Goal: Obtain resource: Download file/media

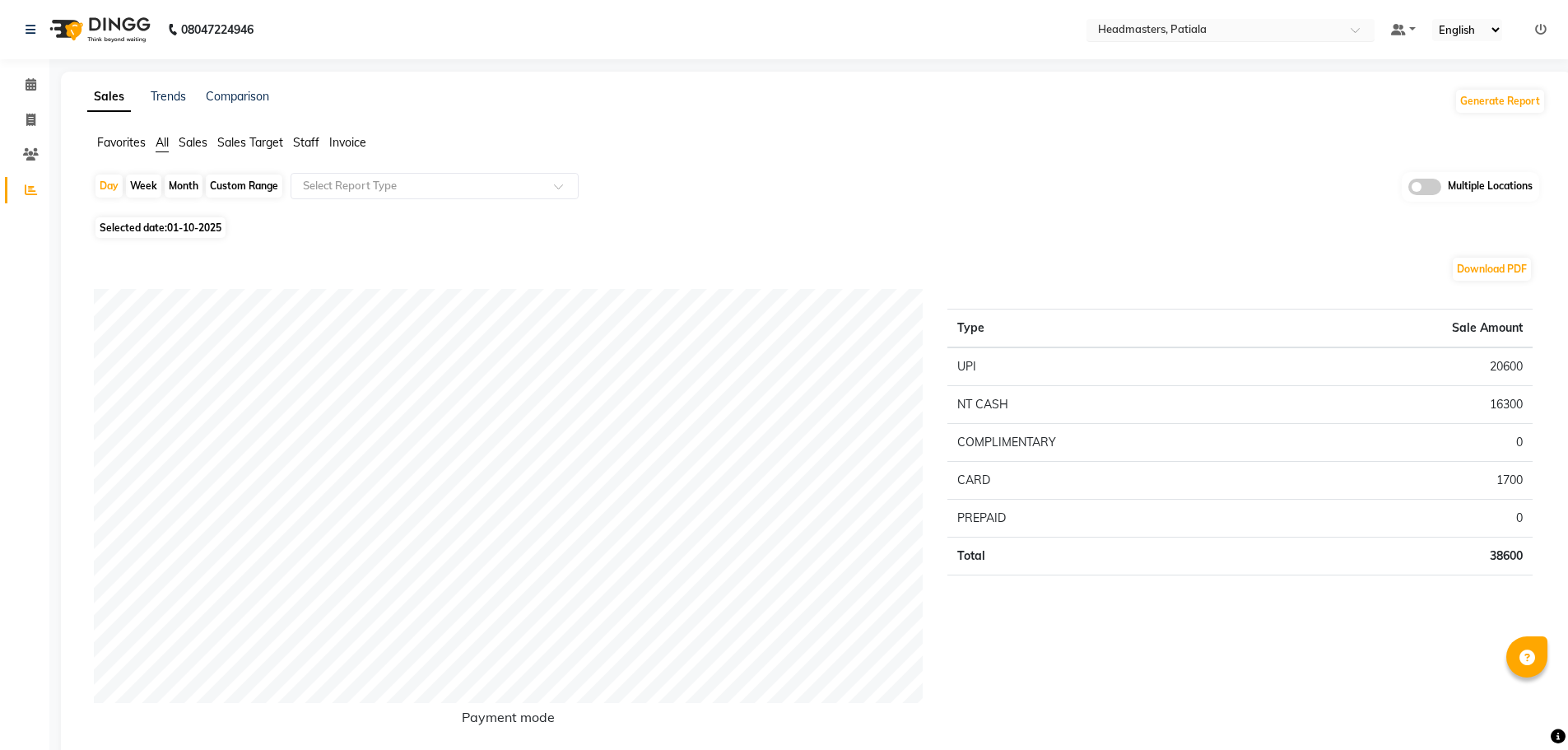
click at [1357, 32] on span at bounding box center [1360, 35] width 21 height 17
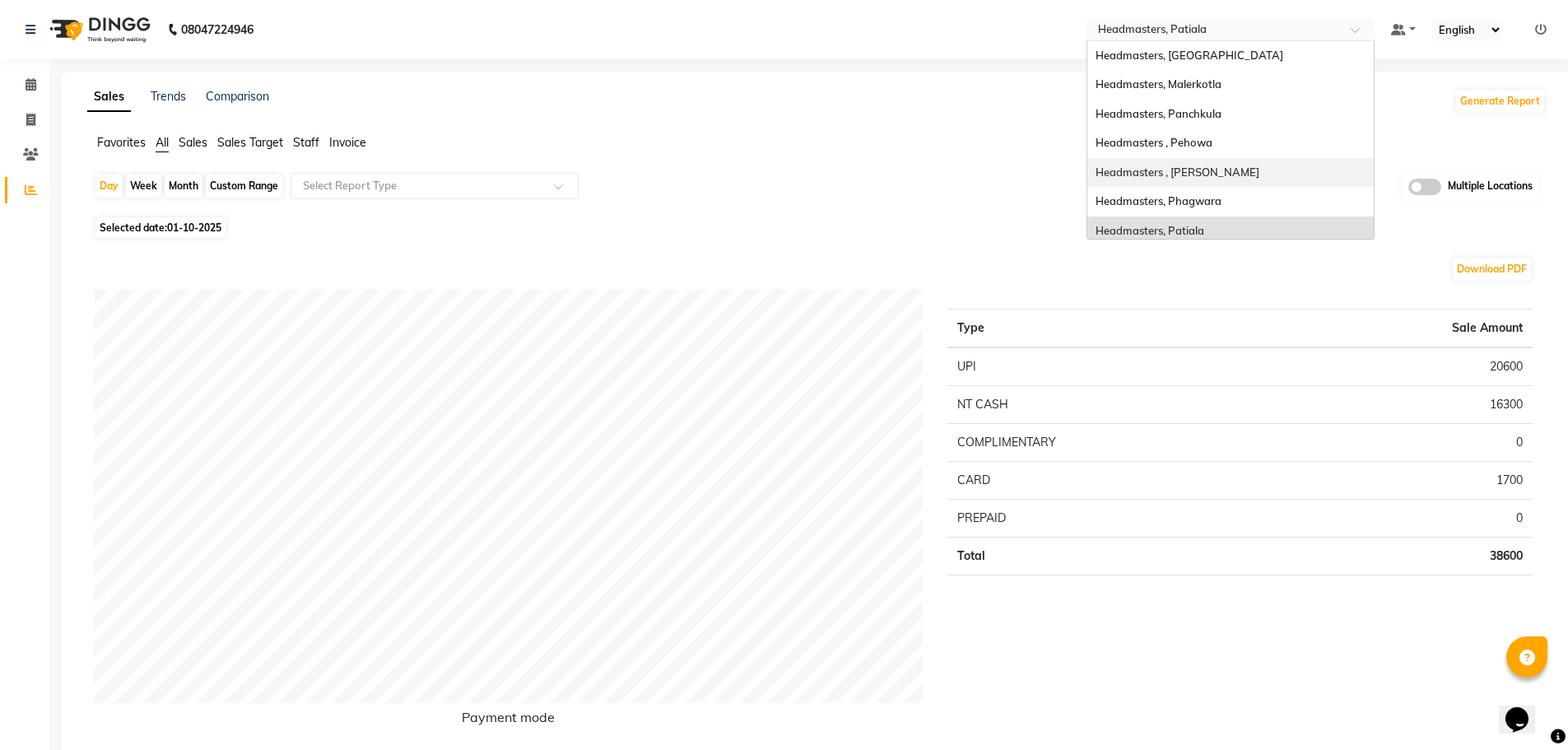
click at [1256, 170] on span "Headmasters , [PERSON_NAME]" at bounding box center [1177, 172] width 164 height 13
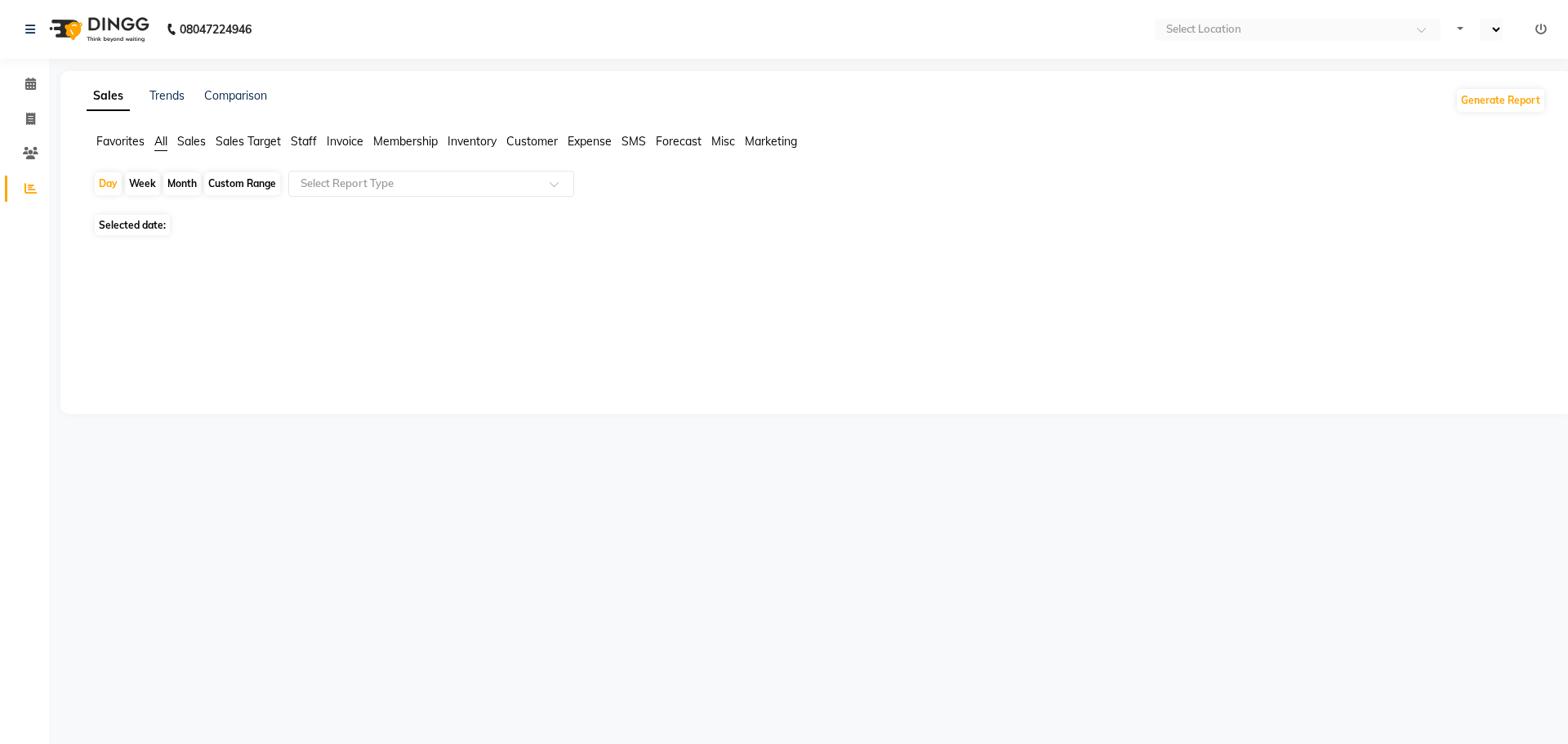
select select "en"
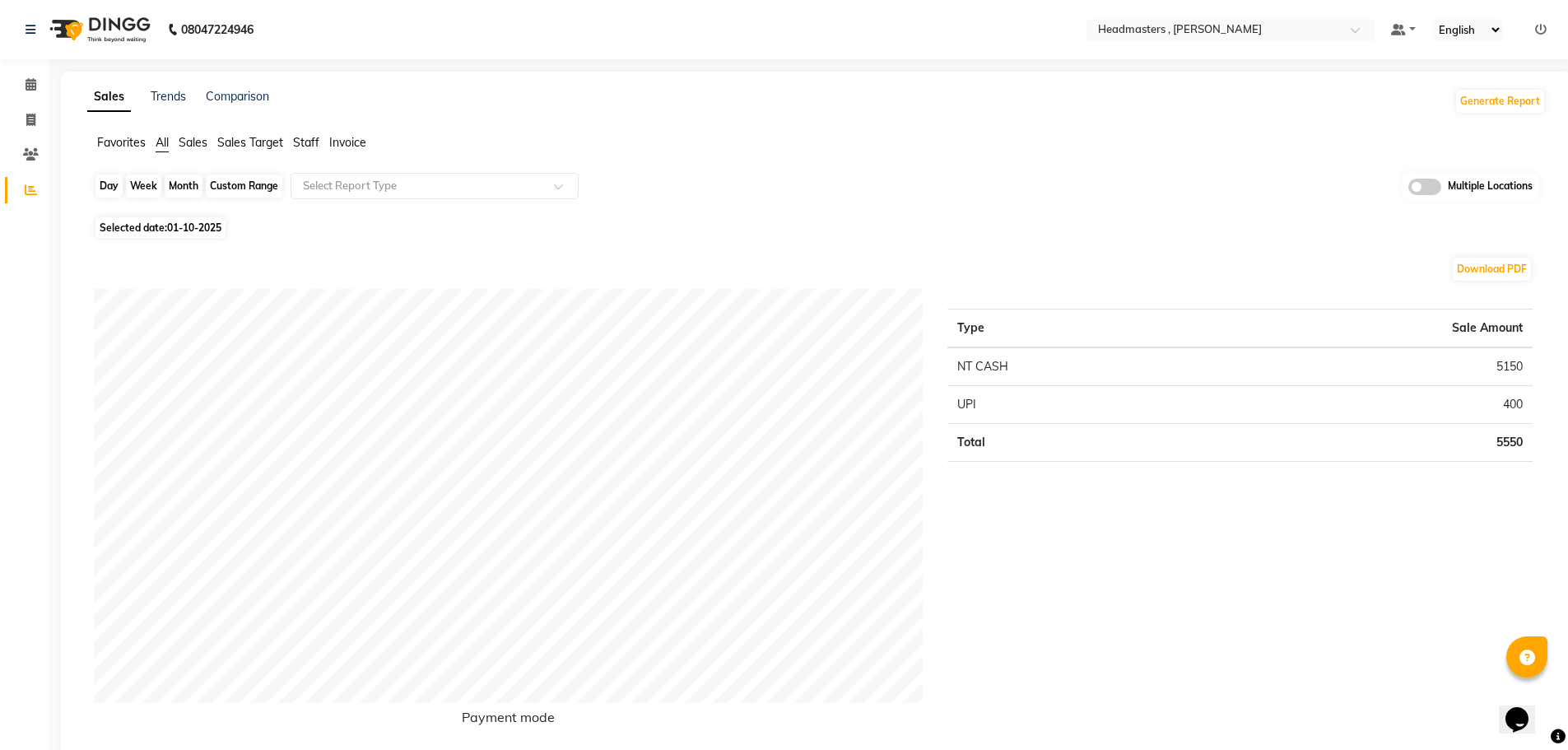
click at [110, 183] on div "Day" at bounding box center [109, 186] width 27 height 23
select select "10"
select select "2025"
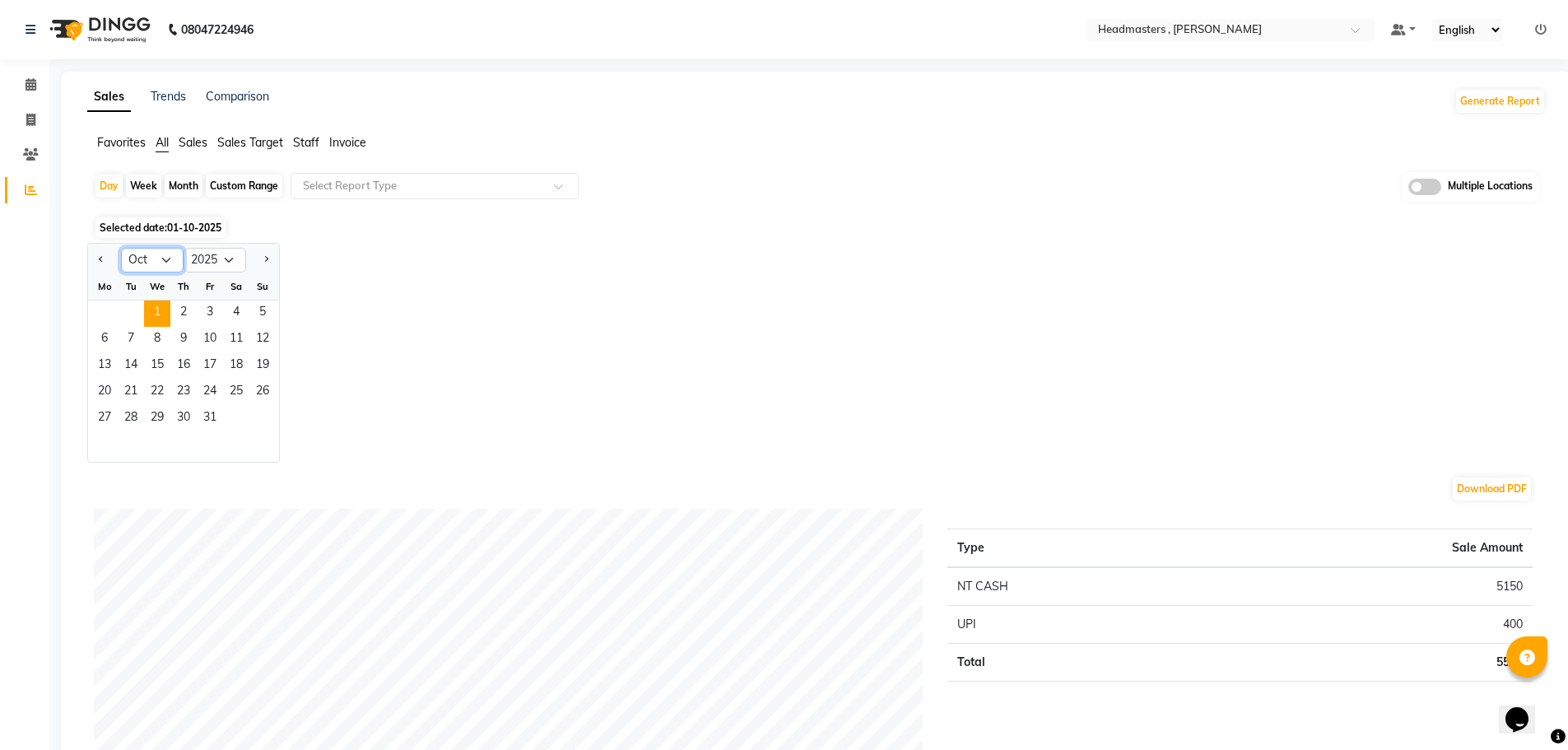
click at [164, 259] on select "Jan Feb Mar Apr May Jun Jul Aug Sep Oct Nov Dec" at bounding box center [152, 260] width 62 height 25
select select "9"
click at [121, 248] on select "Jan Feb Mar Apr May Jun Jul Aug Sep Oct Nov Dec" at bounding box center [152, 260] width 62 height 25
click at [139, 417] on span "30" at bounding box center [131, 419] width 27 height 27
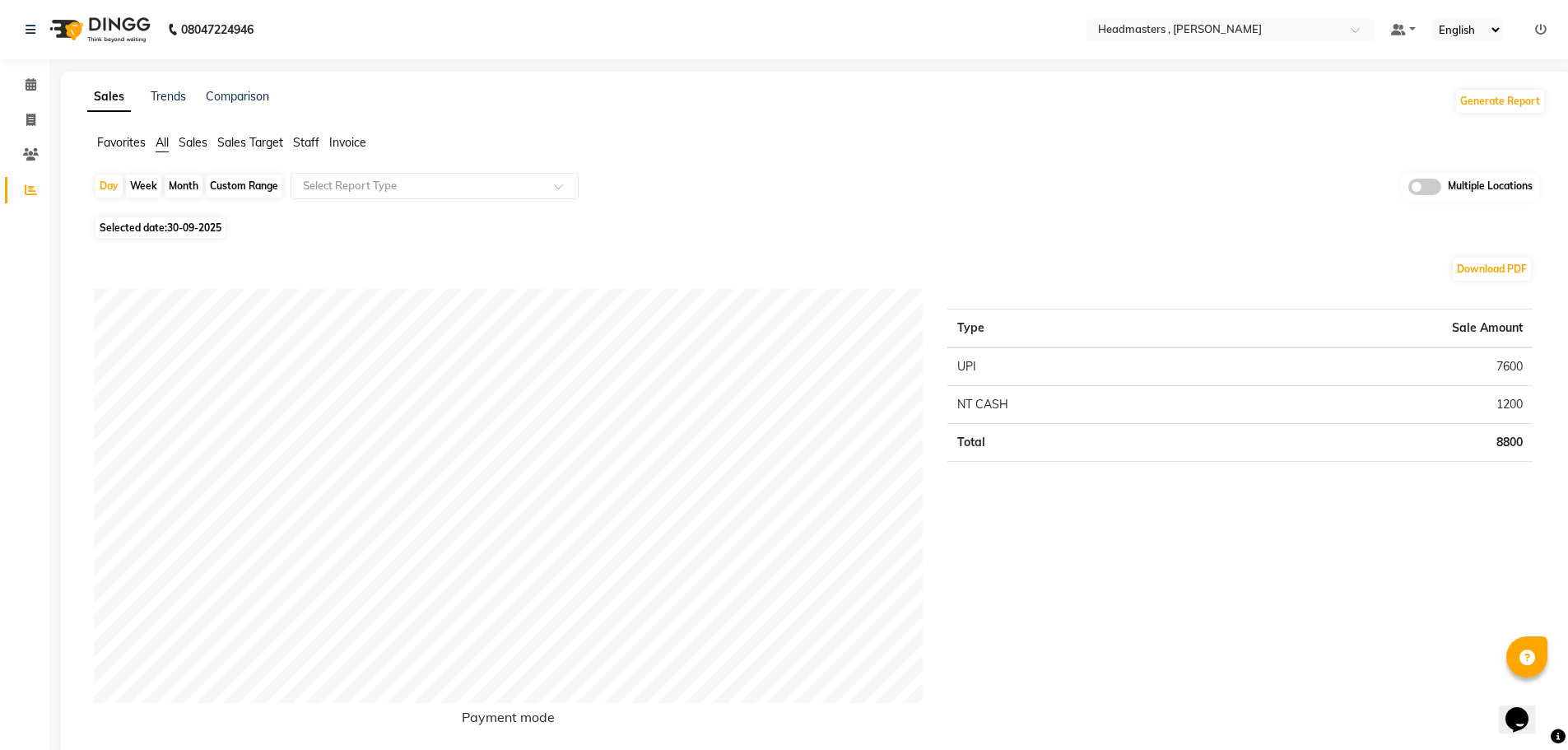
click at [310, 138] on span "Staff" at bounding box center [306, 143] width 27 height 15
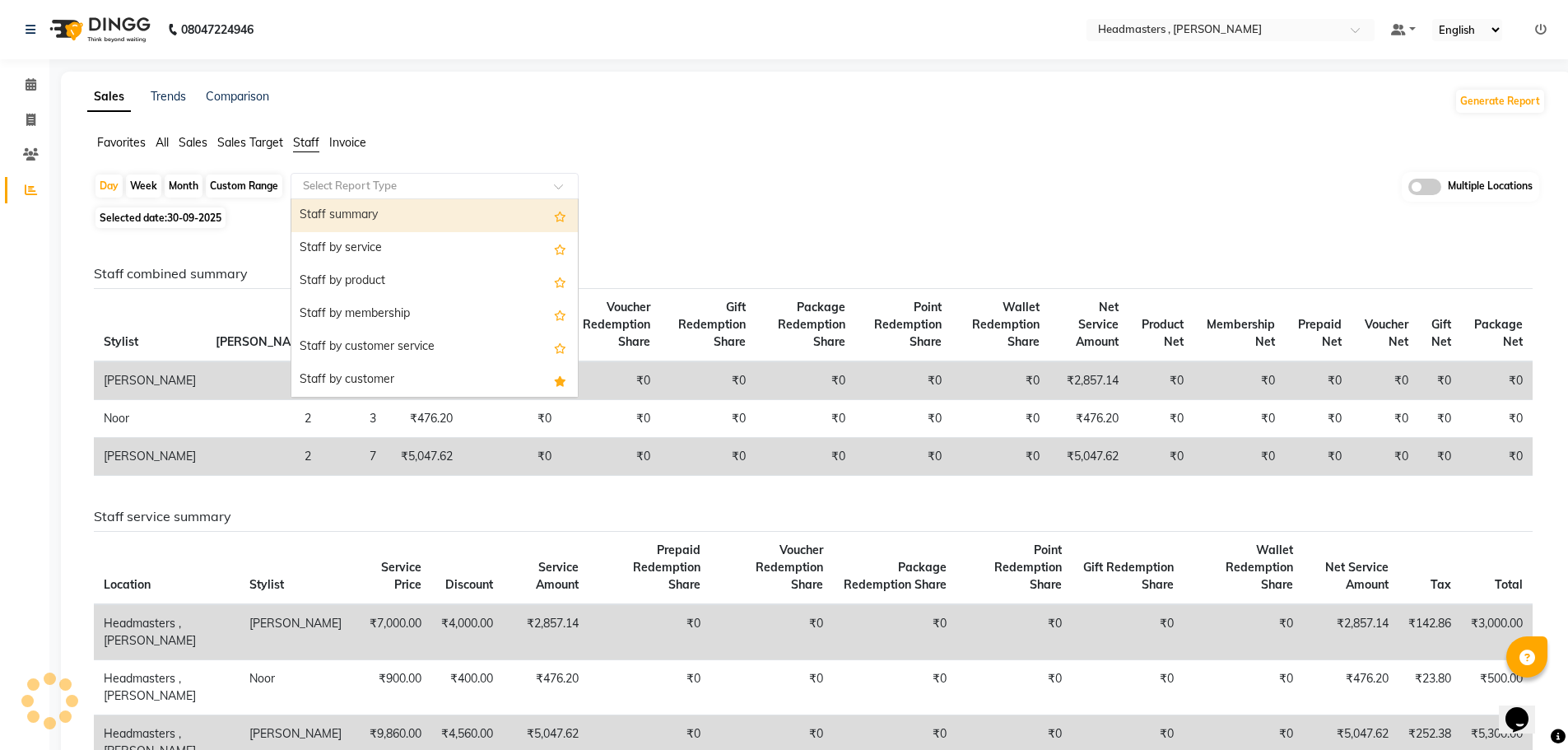
click at [558, 184] on span at bounding box center [564, 191] width 21 height 17
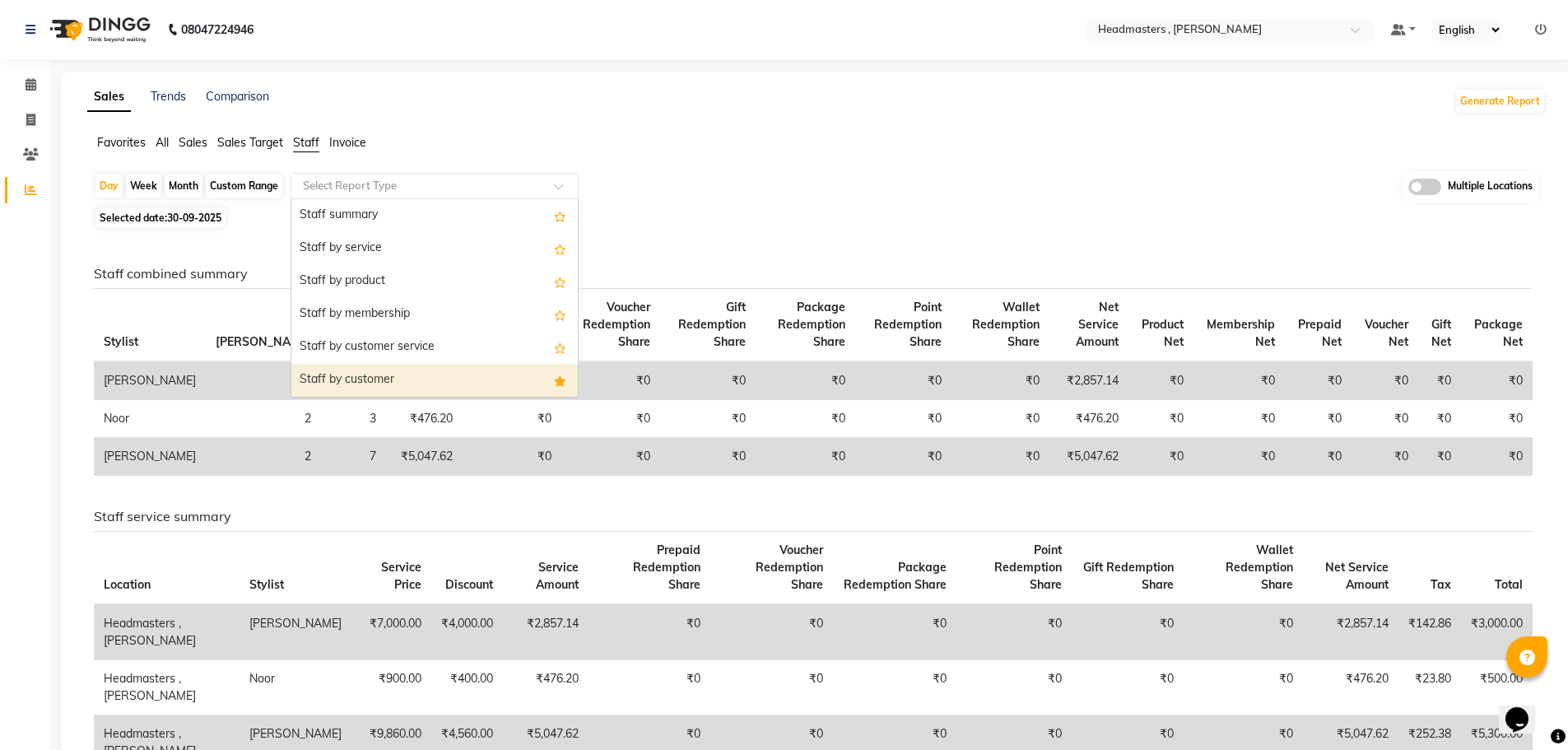
click at [486, 378] on div "Staff by customer" at bounding box center [434, 380] width 286 height 33
select select "full_report"
select select "csv"
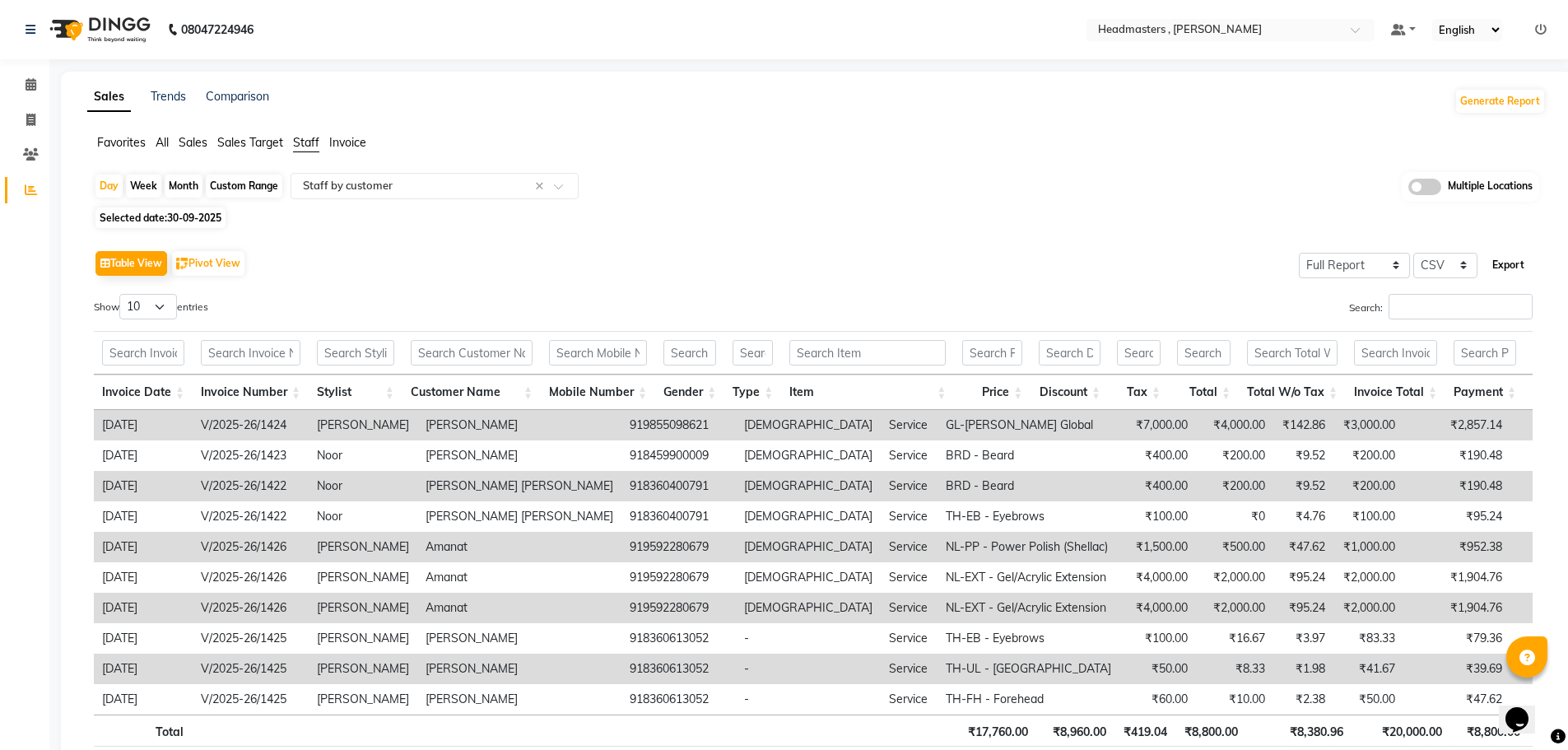
click at [1508, 262] on button "Export" at bounding box center [1508, 265] width 46 height 28
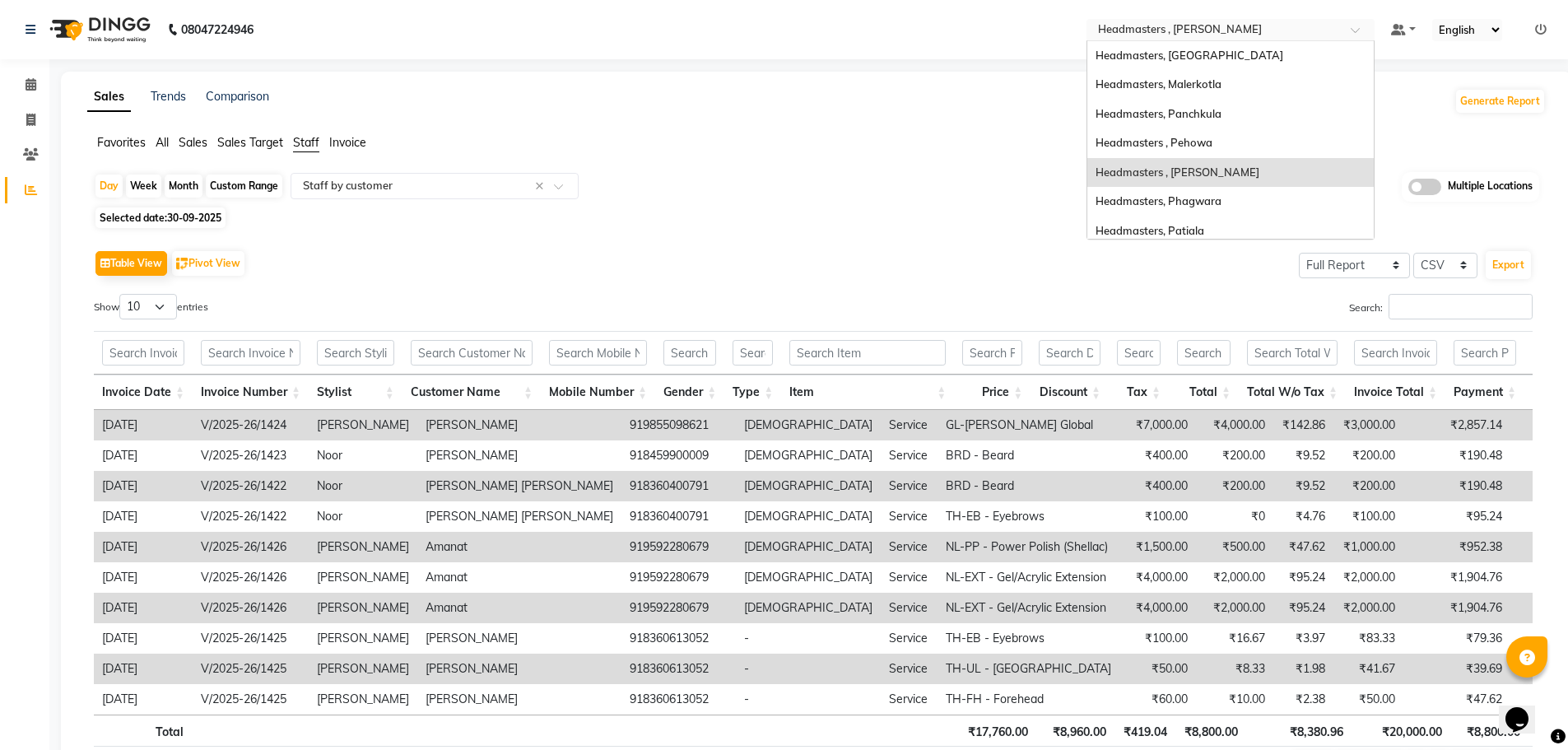
click at [1357, 32] on span at bounding box center [1360, 35] width 21 height 17
click at [1277, 57] on div "Headmasters, [GEOGRAPHIC_DATA]" at bounding box center [1230, 56] width 286 height 30
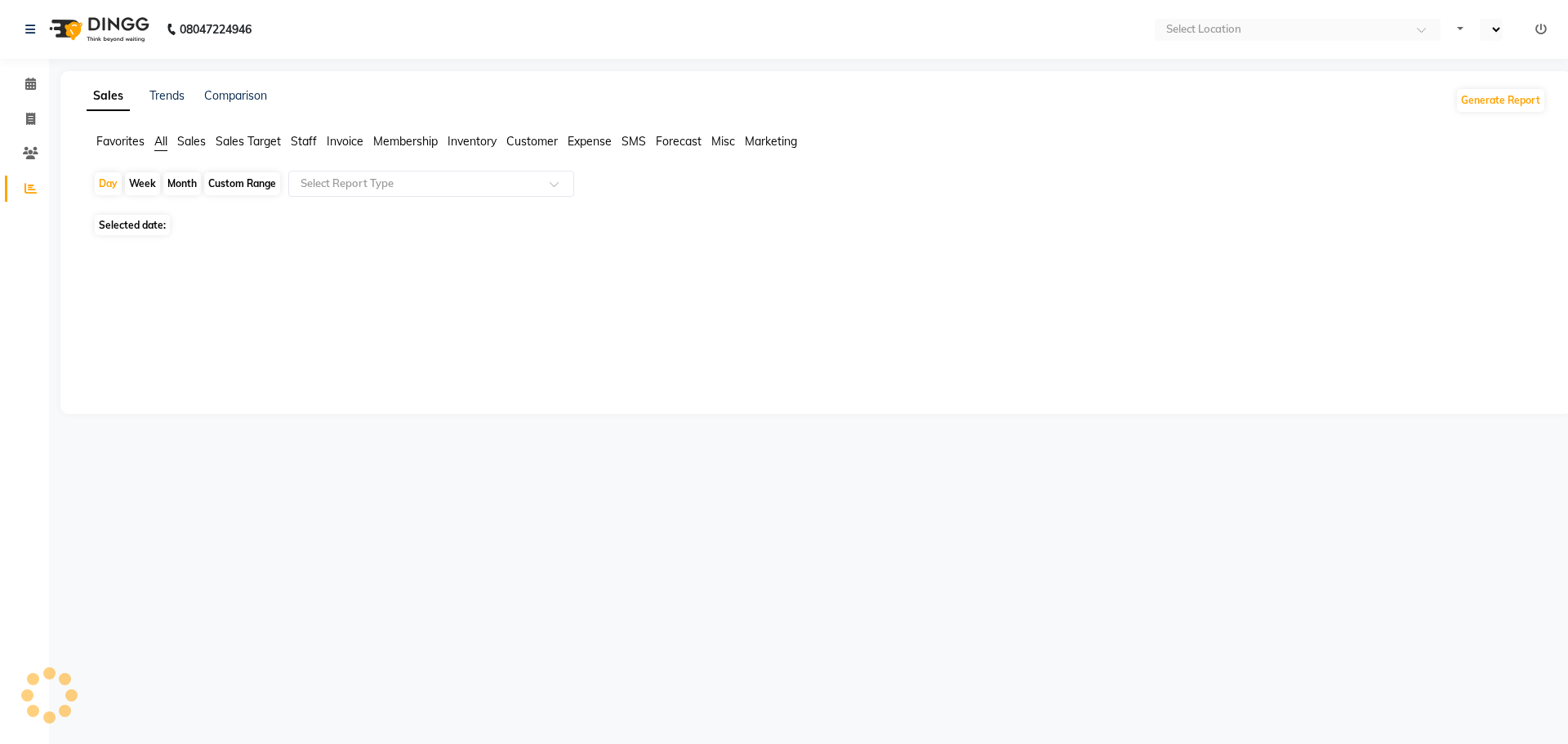
select select "en"
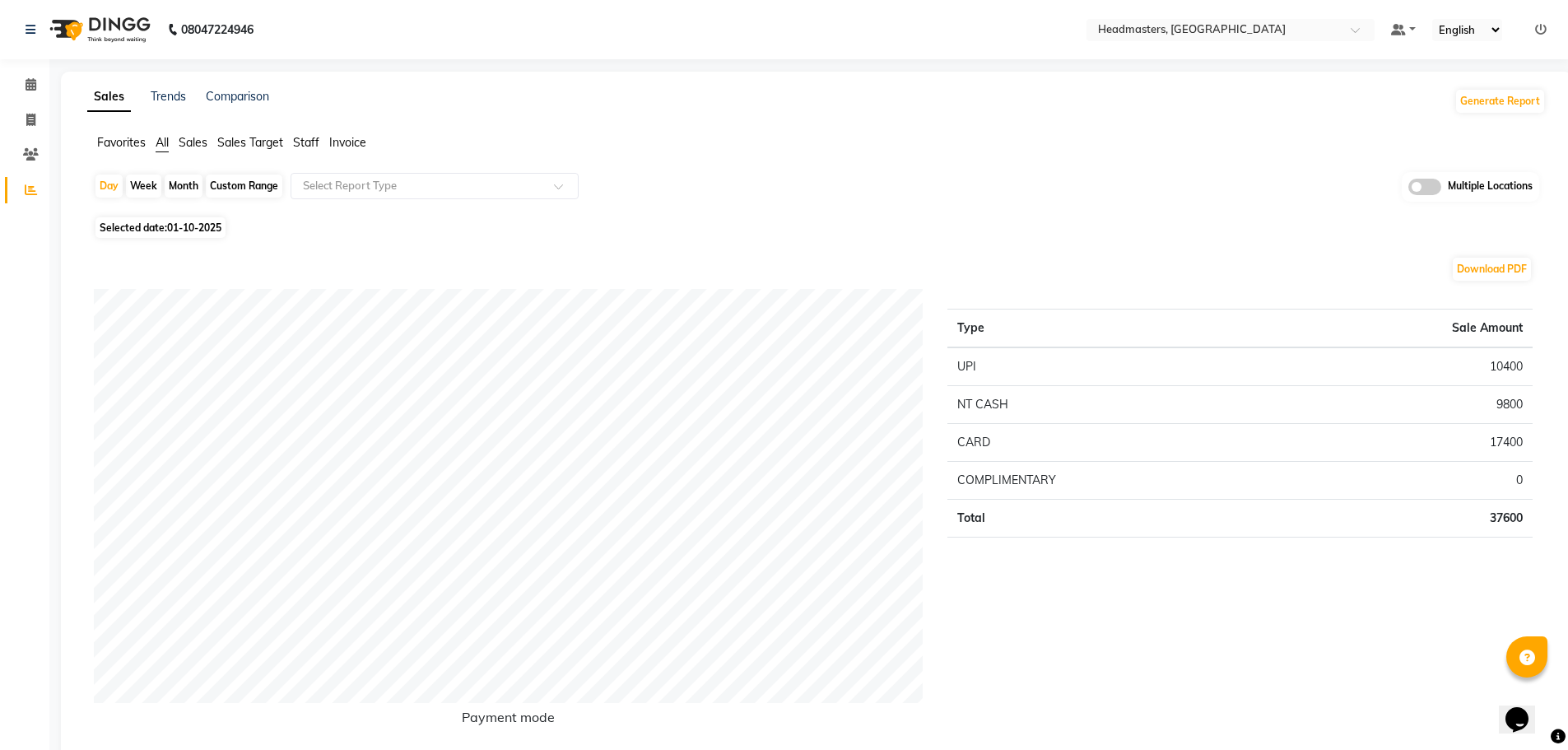
click at [306, 141] on span "Staff" at bounding box center [306, 143] width 27 height 15
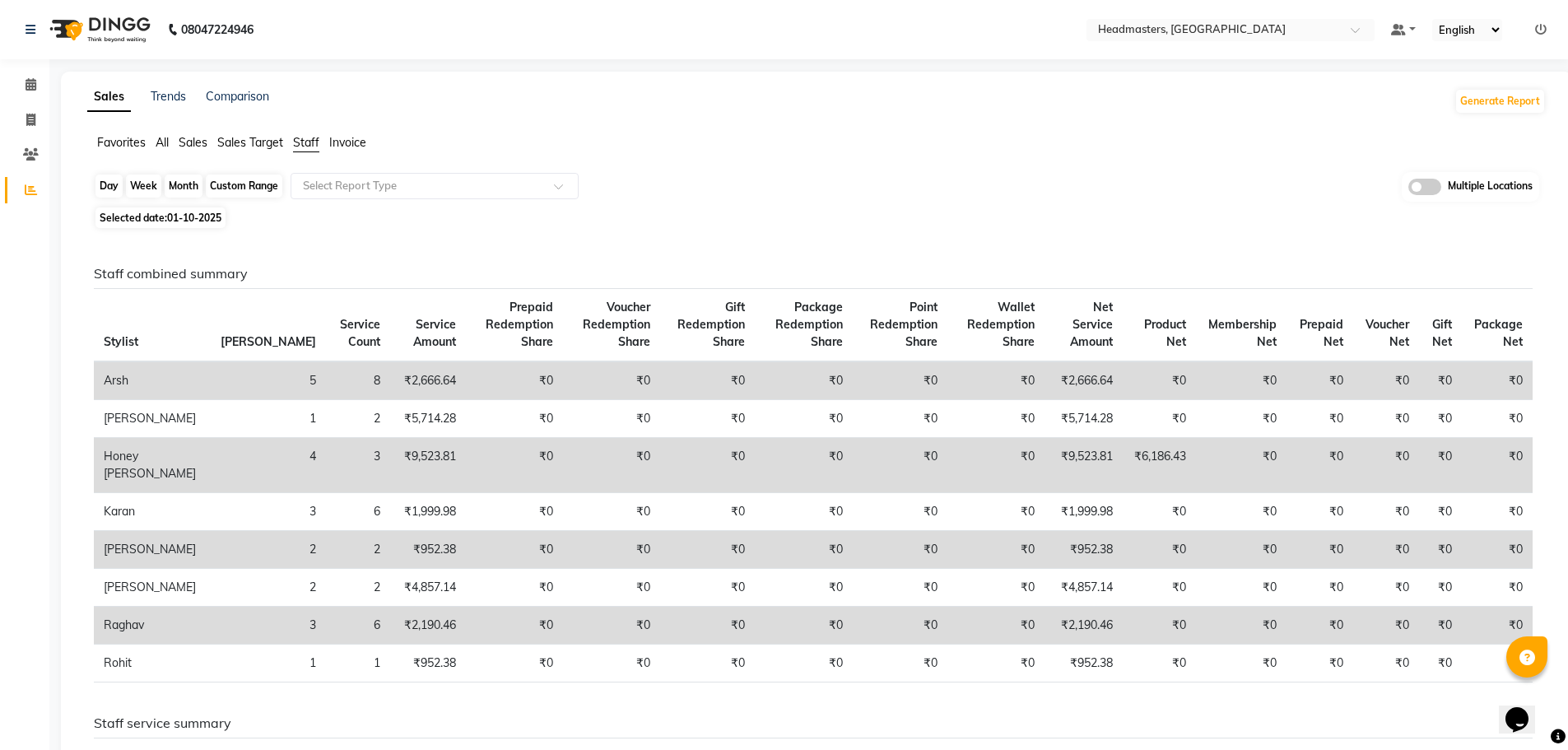
click at [105, 187] on div "Day" at bounding box center [109, 186] width 27 height 23
select select "10"
select select "2025"
click at [110, 185] on div "Day" at bounding box center [109, 186] width 27 height 23
select select "10"
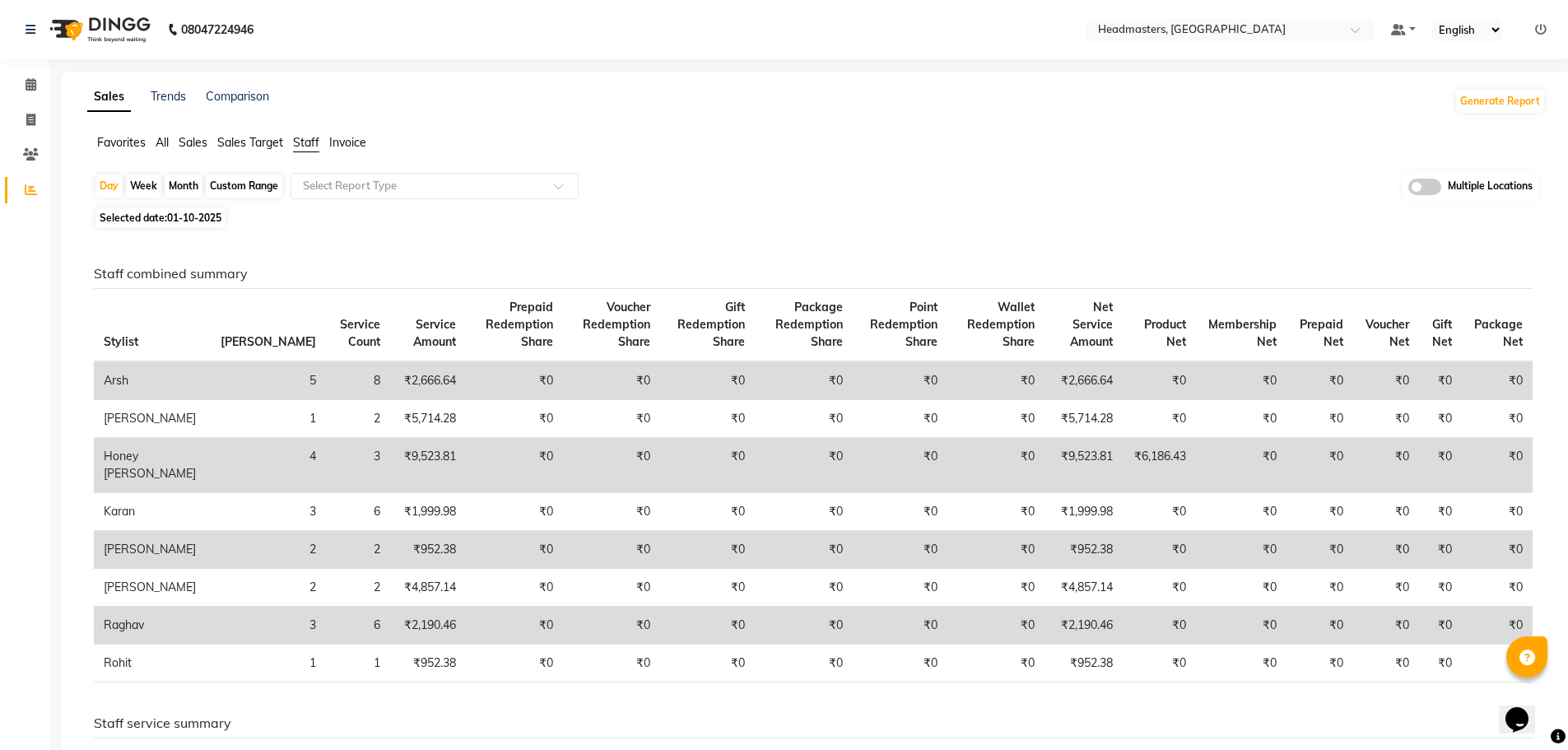
select select "2025"
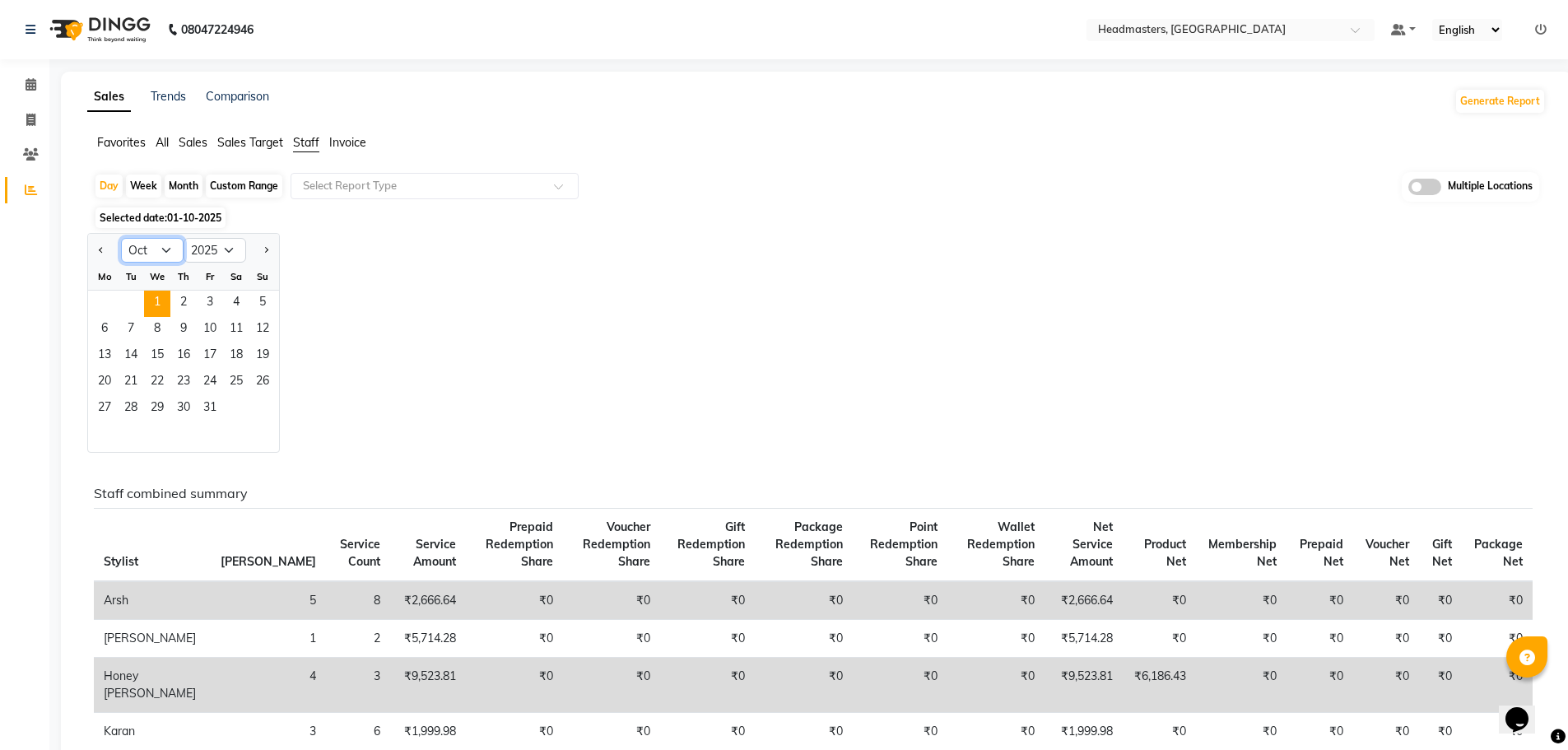
click at [170, 251] on select "Jan Feb Mar Apr May Jun Jul Aug Sep Oct Nov Dec" at bounding box center [152, 251] width 62 height 25
select select "9"
click at [121, 238] on select "Jan Feb Mar Apr May Jun Jul Aug Sep Oct Nov Dec" at bounding box center [152, 251] width 62 height 25
click at [128, 405] on span "30" at bounding box center [131, 409] width 27 height 27
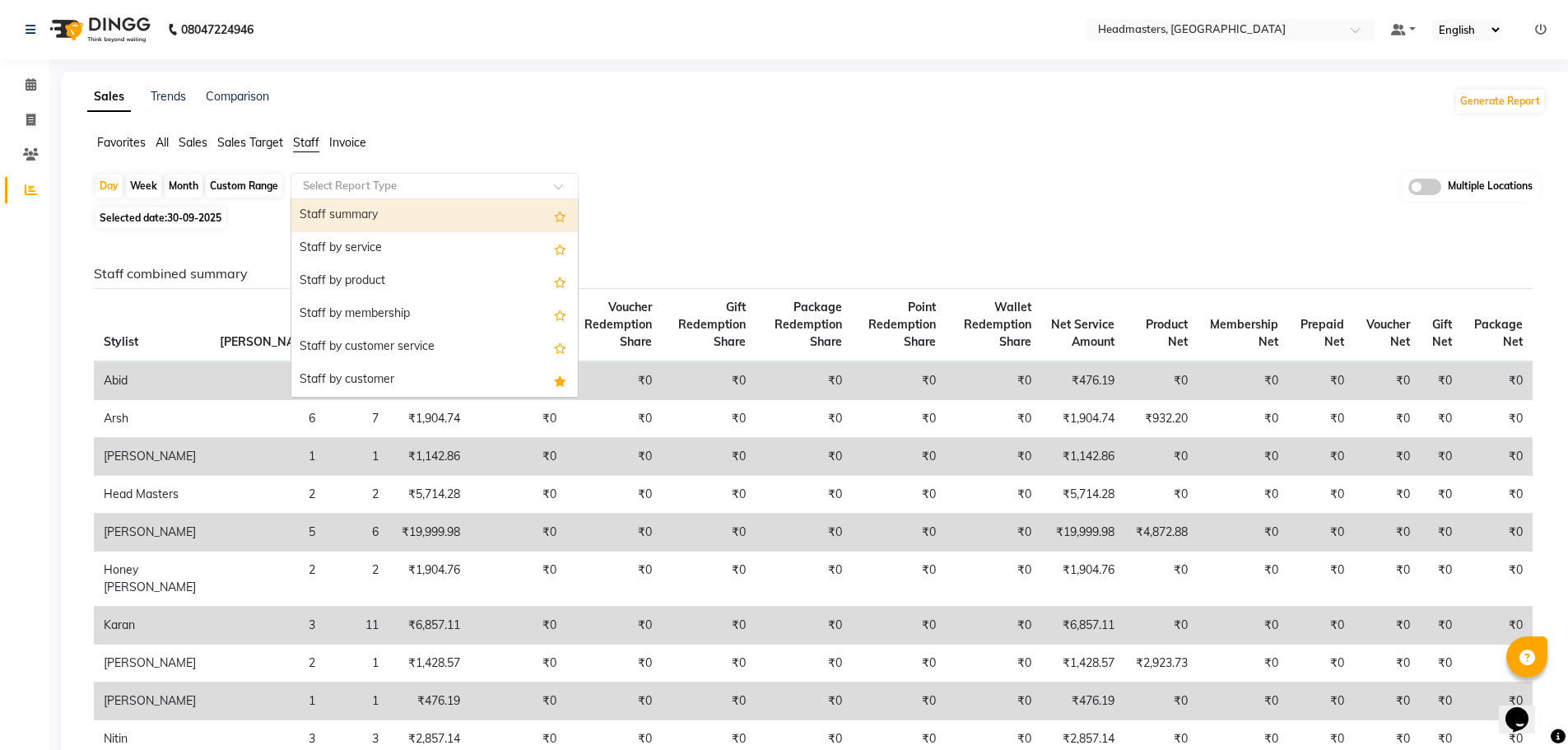
click at [545, 181] on div at bounding box center [434, 186] width 286 height 17
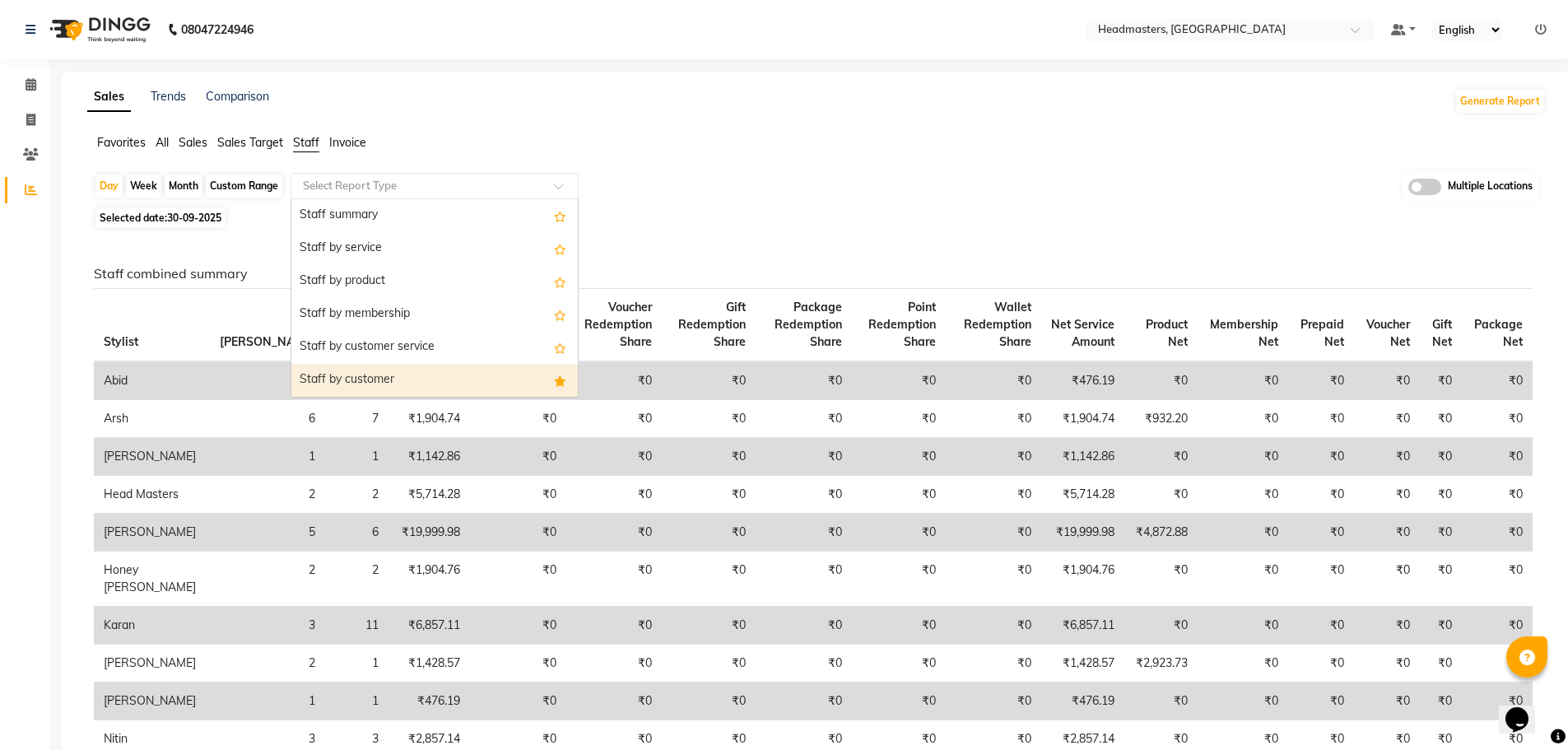
click at [495, 380] on div "Staff by customer" at bounding box center [434, 380] width 286 height 33
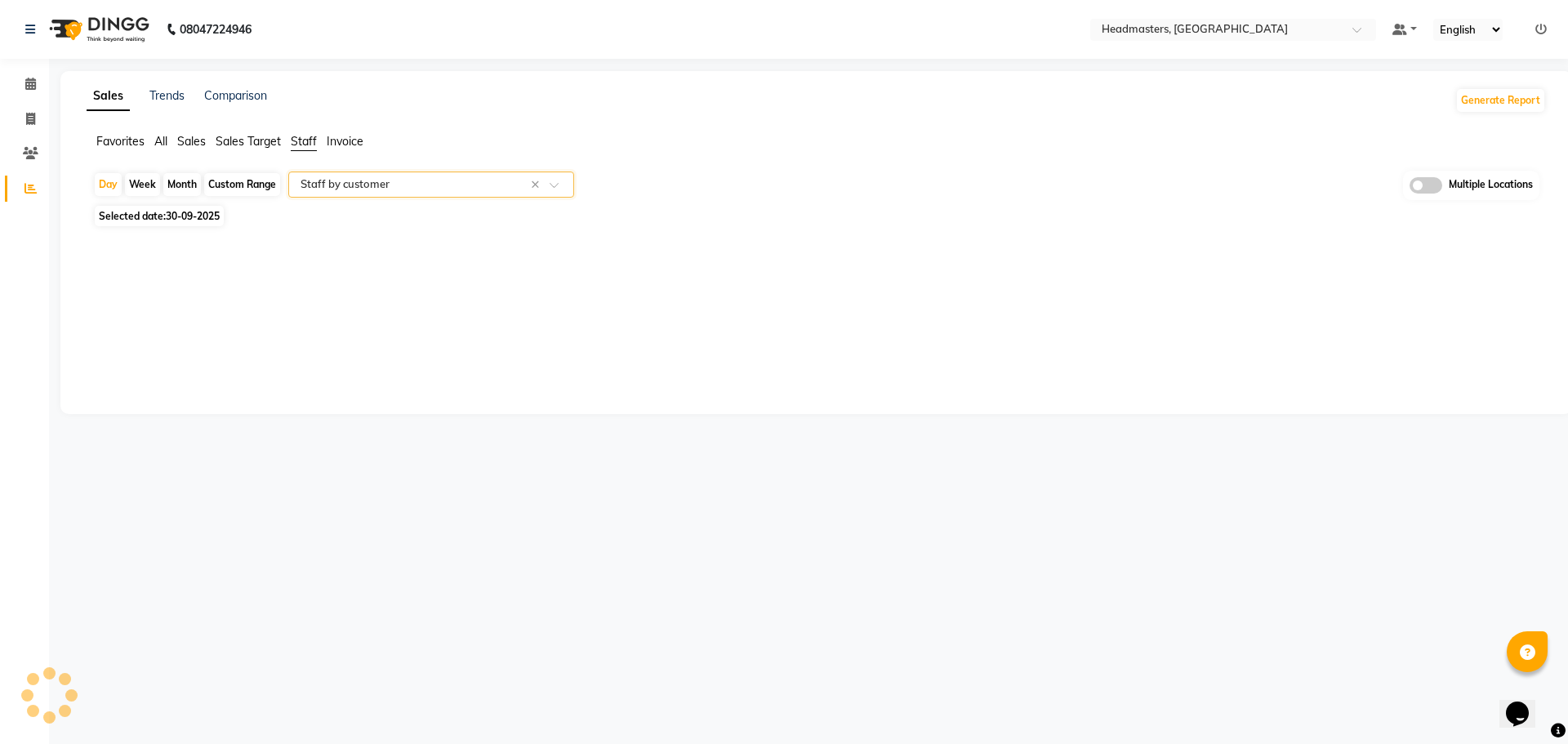
select select "full_report"
select select "csv"
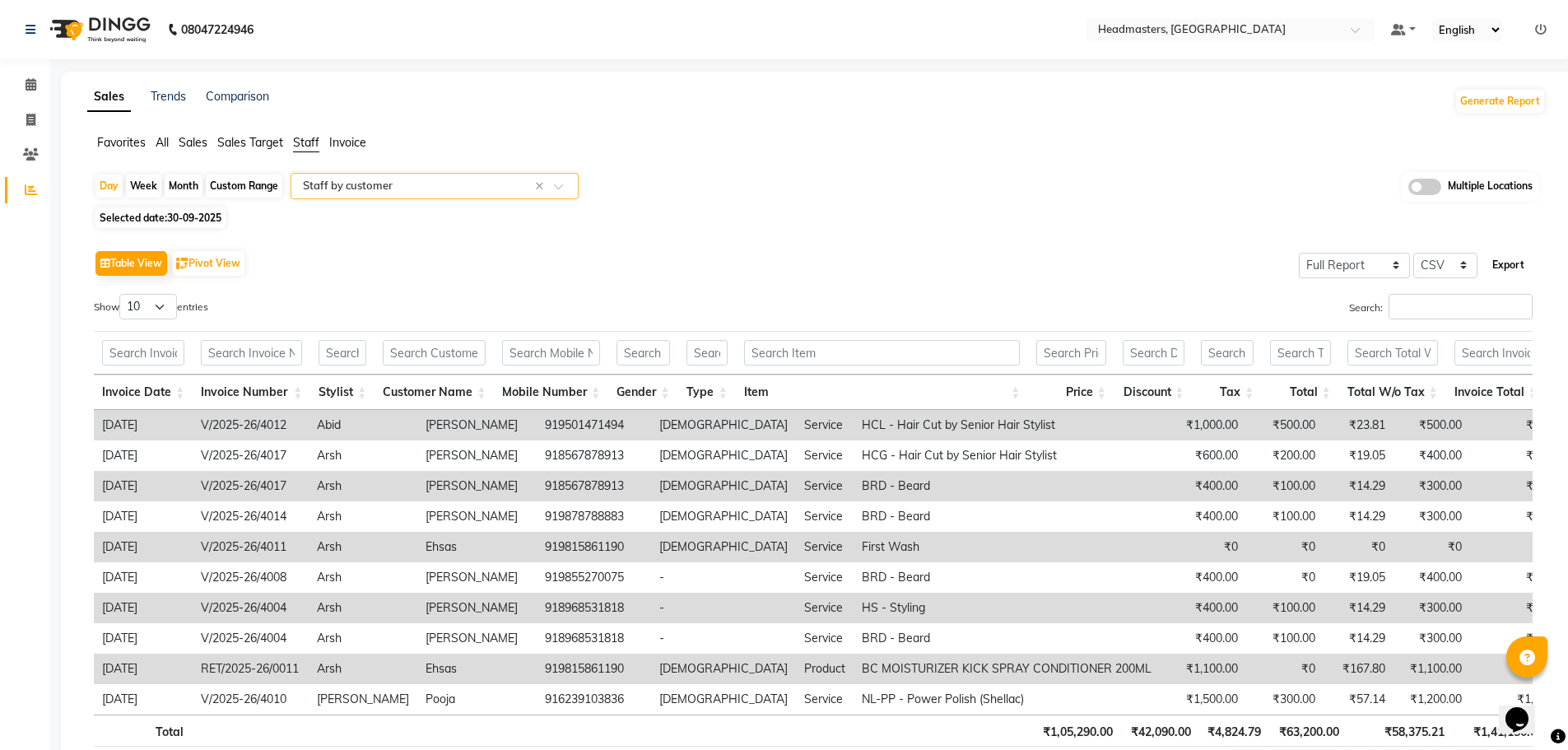
click at [1507, 268] on button "Export" at bounding box center [1508, 265] width 46 height 28
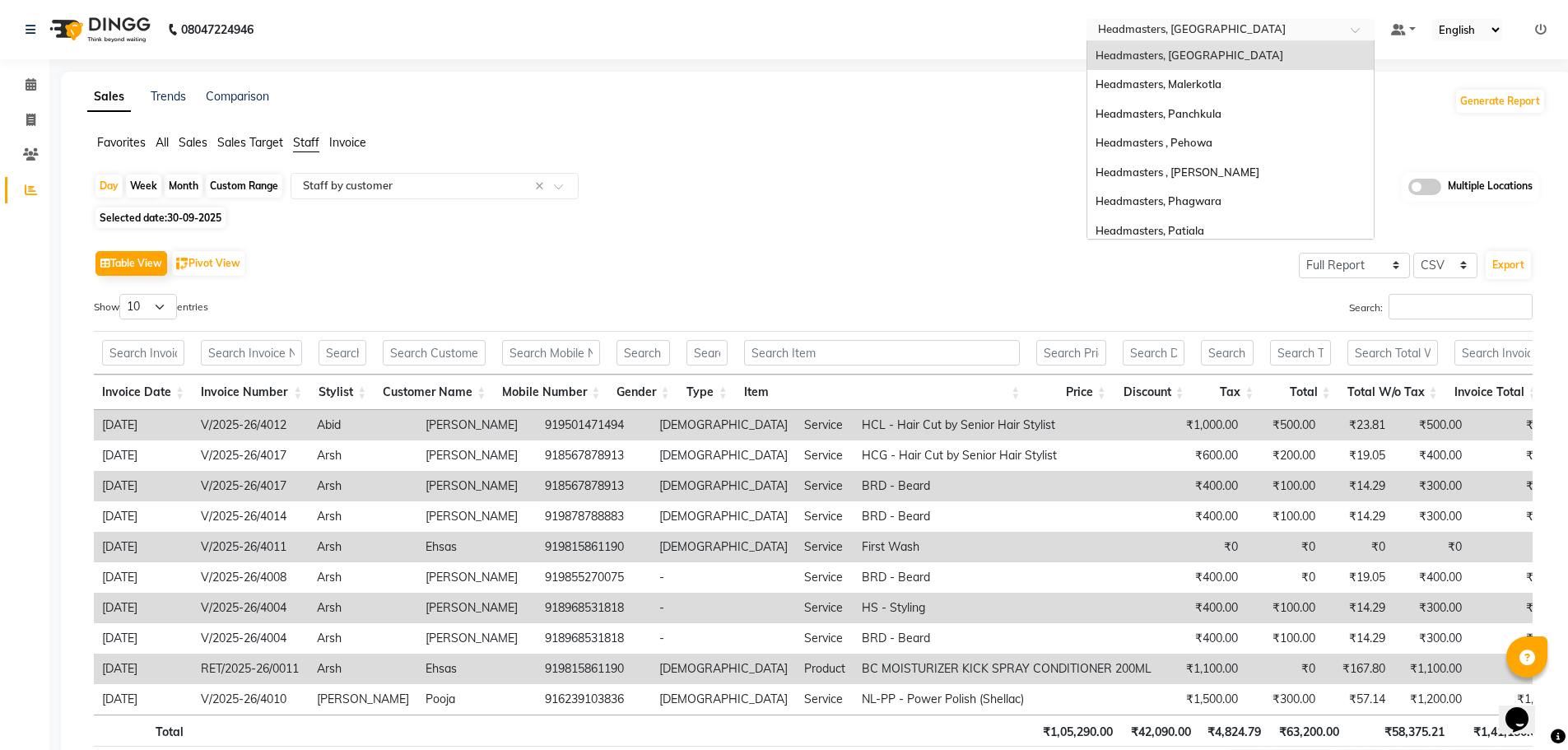
click at [1357, 32] on span at bounding box center [1360, 35] width 21 height 17
click at [1261, 81] on div "Headmasters, Malerkotla" at bounding box center [1230, 85] width 286 height 30
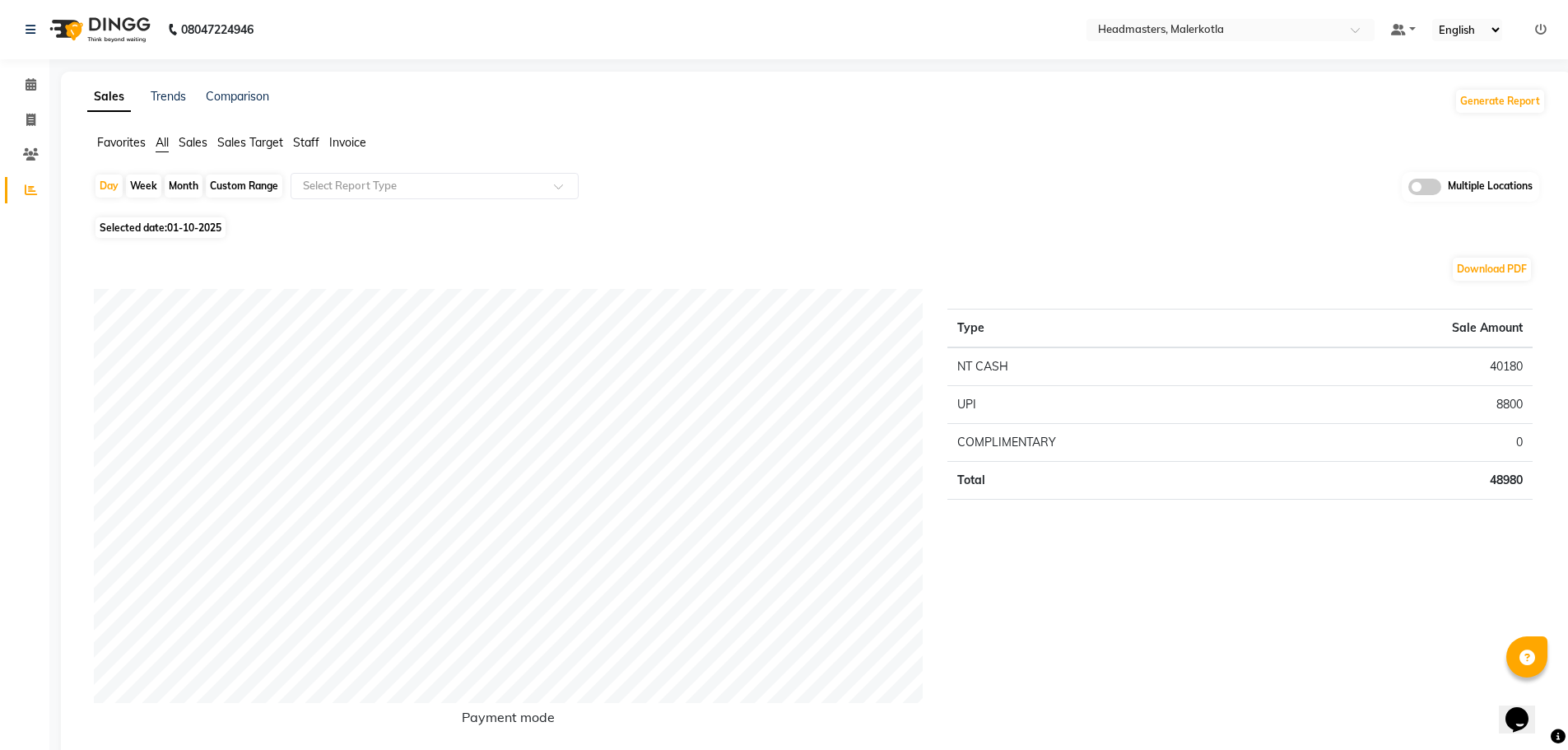
click at [308, 142] on span "Staff" at bounding box center [306, 143] width 27 height 15
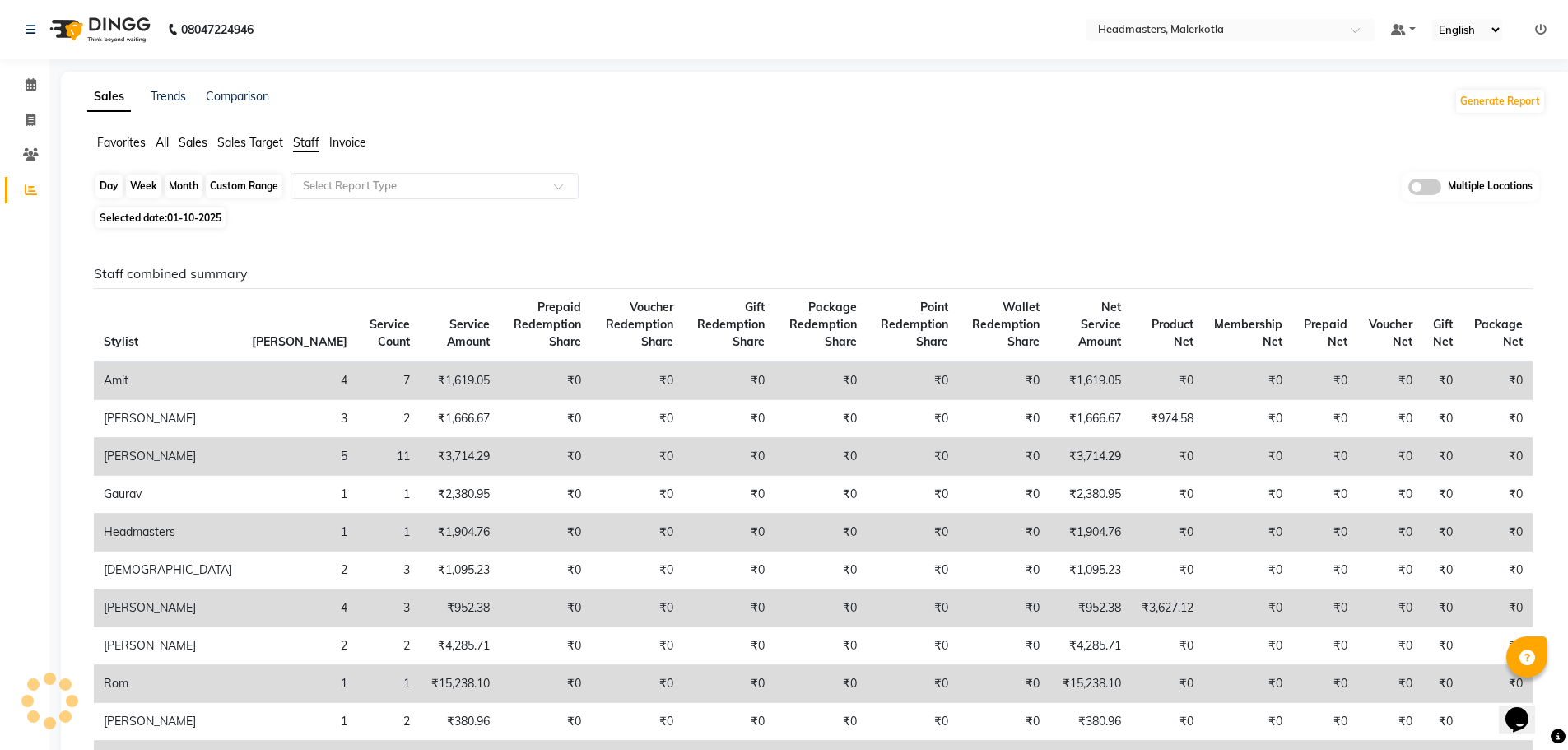
click at [110, 187] on div "Day" at bounding box center [109, 186] width 27 height 23
select select "10"
select select "2025"
click at [107, 184] on div "Day" at bounding box center [109, 186] width 27 height 23
select select "10"
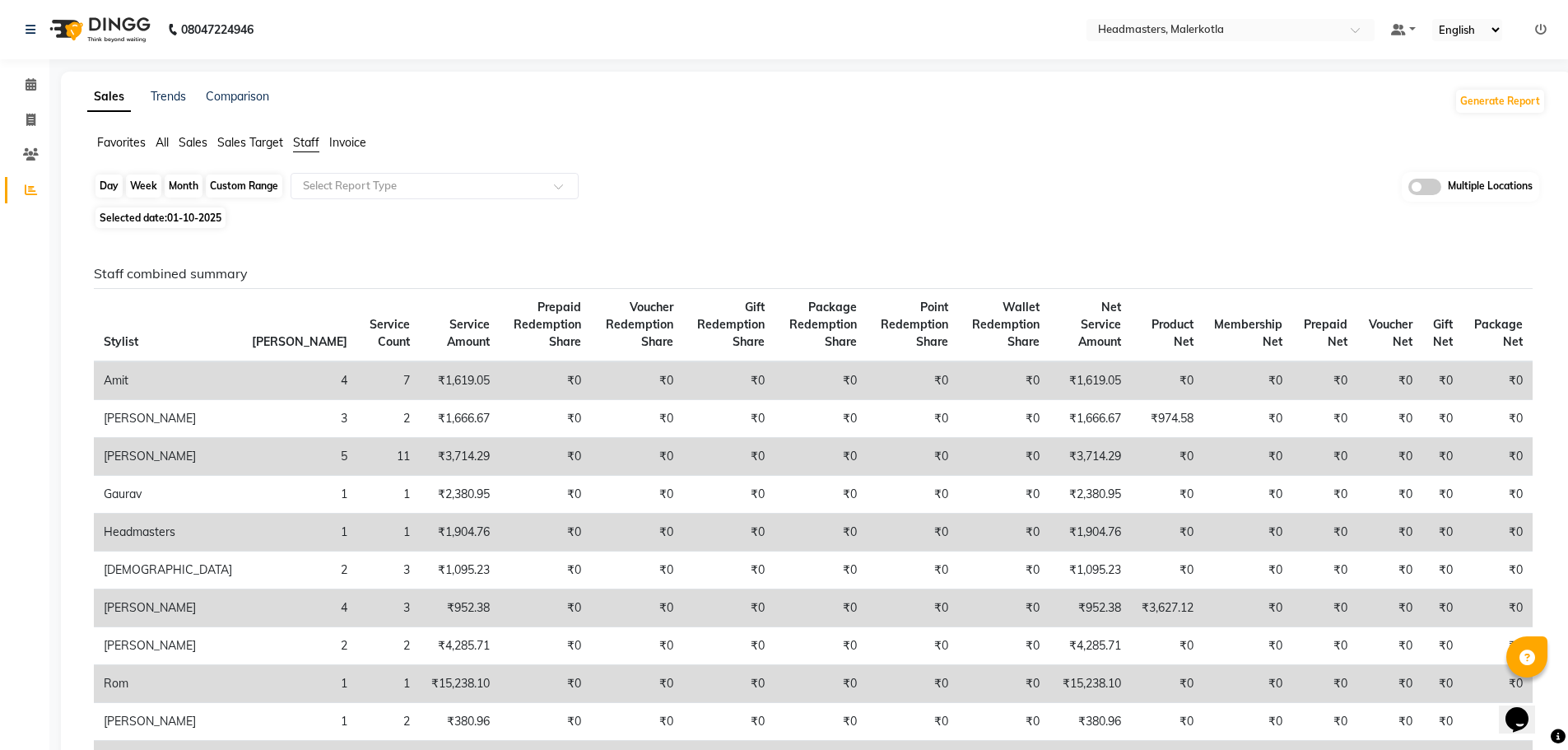
select select "2025"
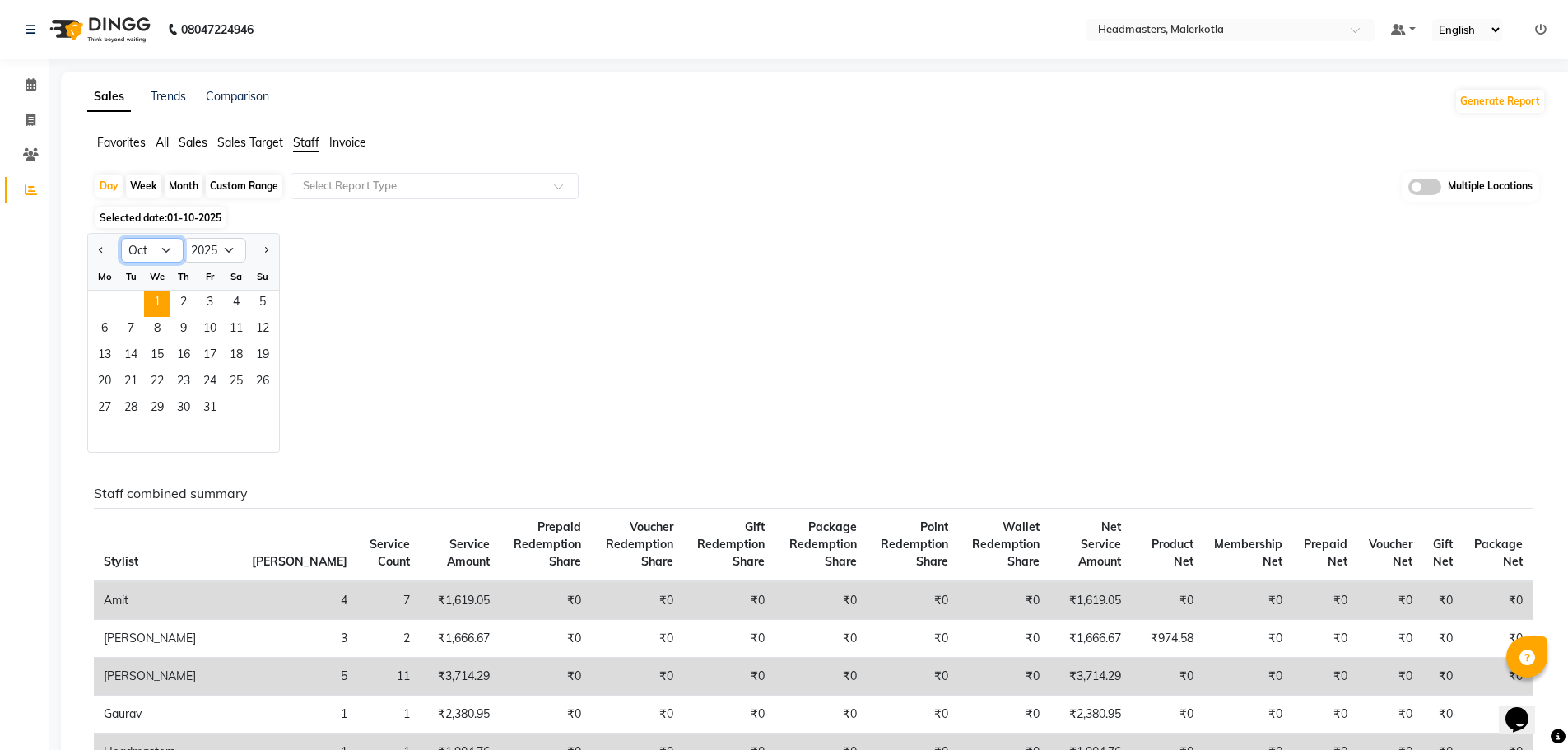
click at [164, 252] on select "Jan Feb Mar Apr May Jun Jul Aug Sep Oct Nov Dec" at bounding box center [152, 251] width 62 height 25
select select "9"
click at [121, 238] on select "Jan Feb Mar Apr May Jun Jul Aug Sep Oct Nov Dec" at bounding box center [152, 251] width 62 height 25
click at [139, 400] on span "30" at bounding box center [131, 409] width 27 height 27
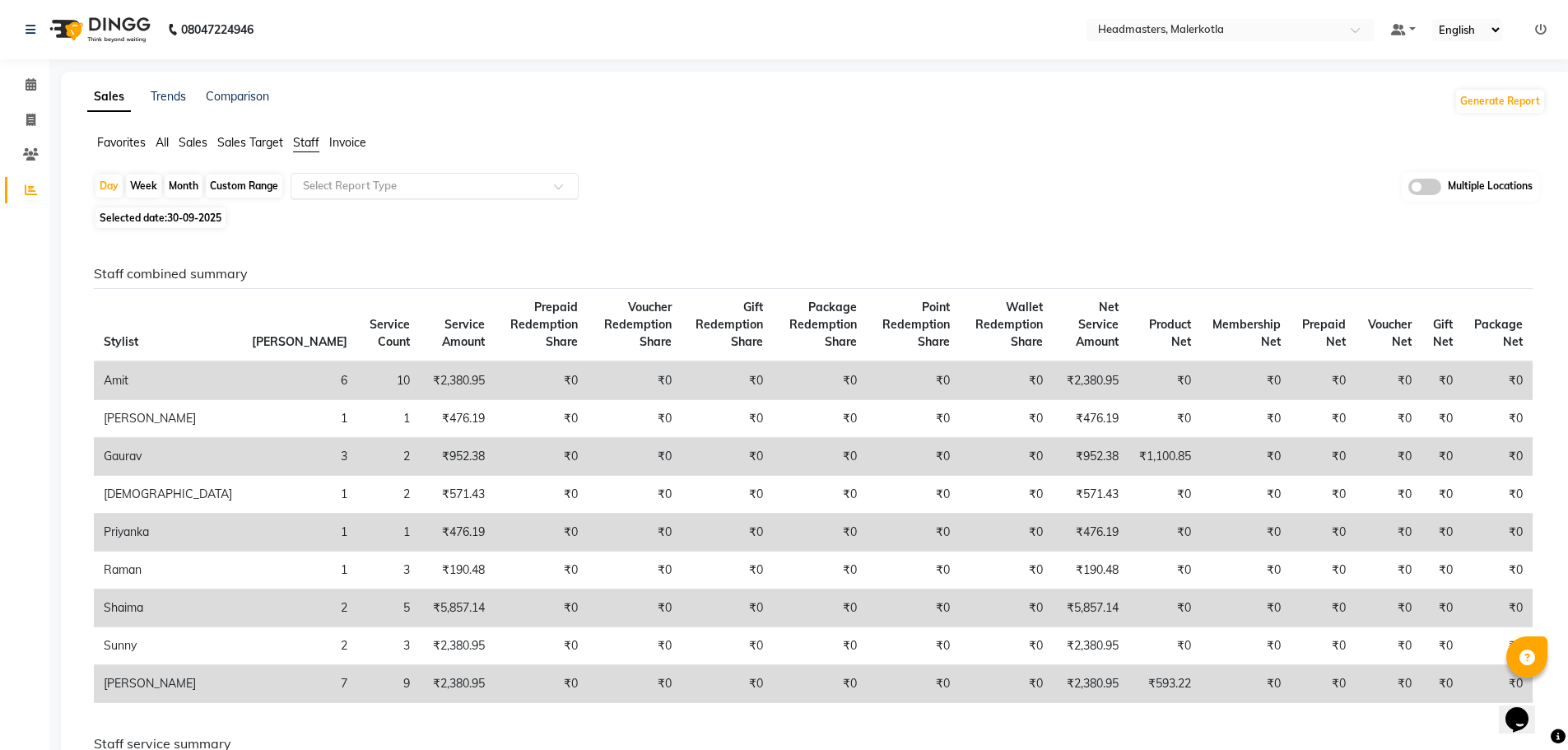
click at [565, 188] on span at bounding box center [564, 191] width 21 height 17
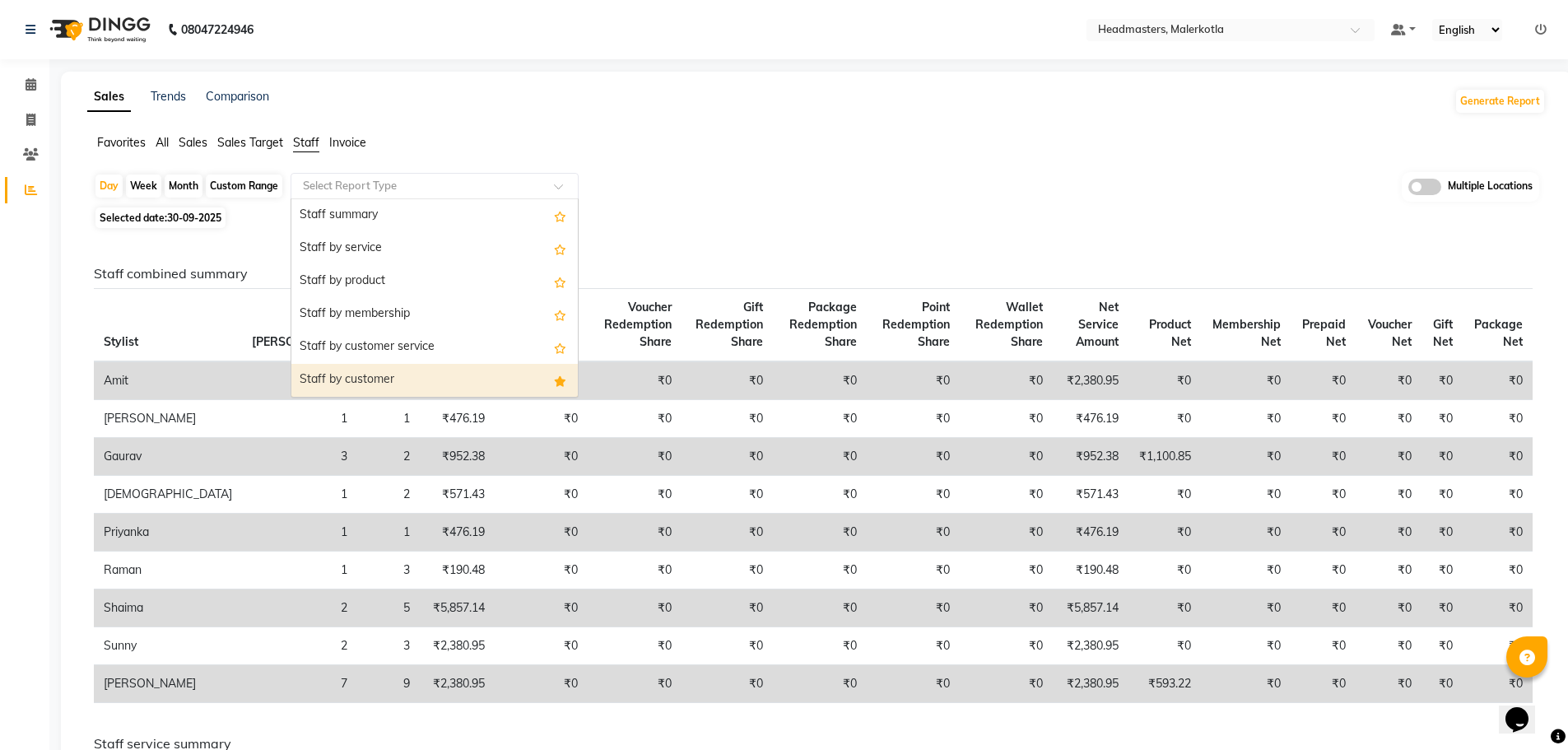
click at [540, 380] on div "Staff by customer" at bounding box center [434, 380] width 286 height 33
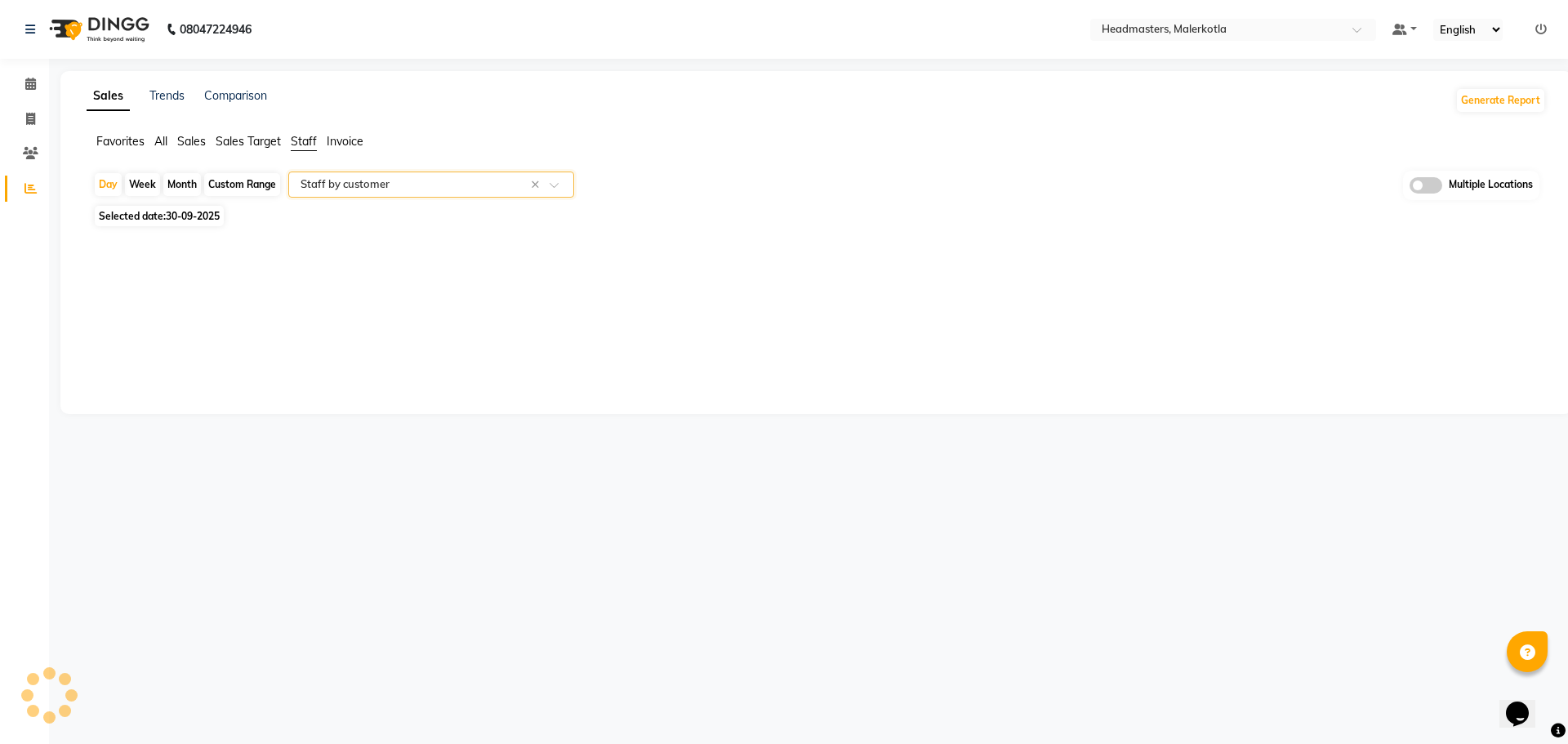
select select "full_report"
select select "csv"
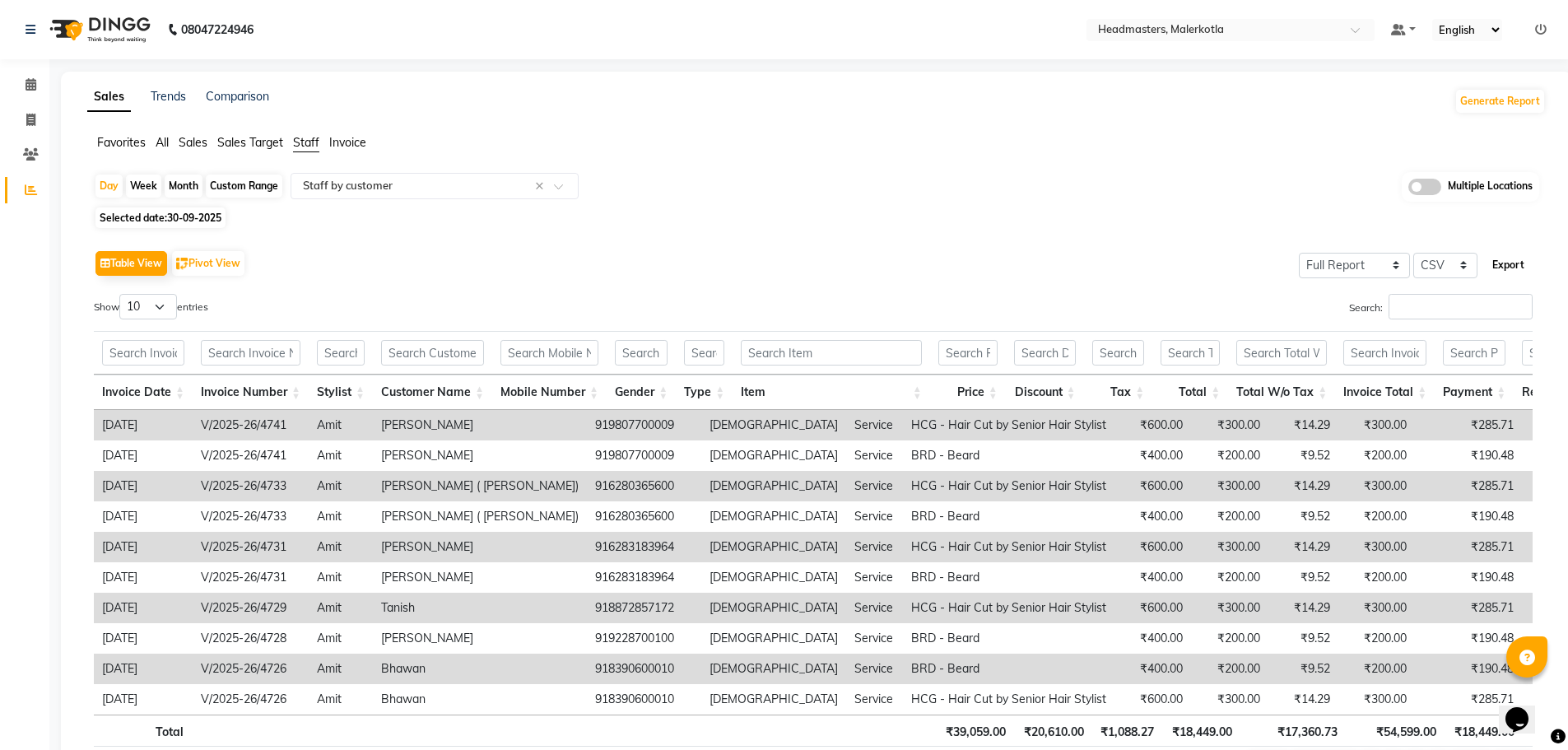
click at [1518, 266] on button "Export" at bounding box center [1508, 265] width 46 height 28
